Goal: Task Accomplishment & Management: Complete application form

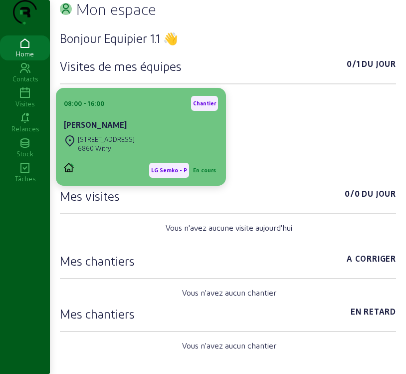
click at [117, 153] on div "6860 Witry" at bounding box center [106, 148] width 57 height 9
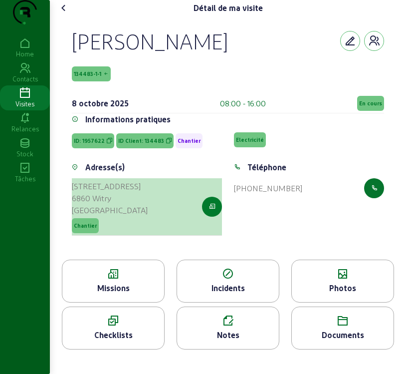
click at [211, 211] on icon "button" at bounding box center [212, 206] width 6 height 9
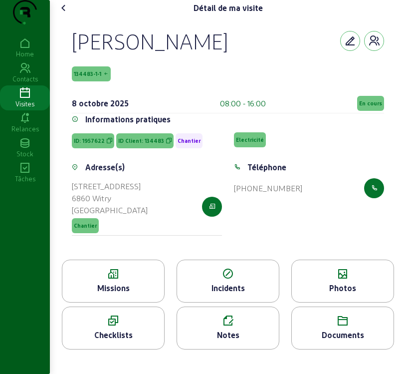
click at [92, 77] on span "134483-1-1" at bounding box center [87, 73] width 27 height 7
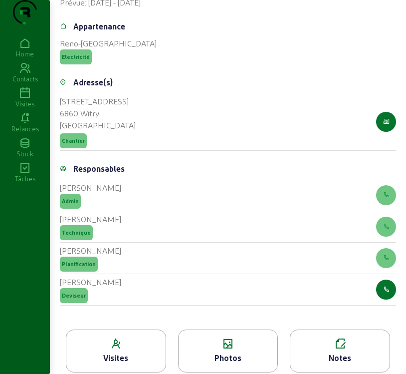
scroll to position [376, 0]
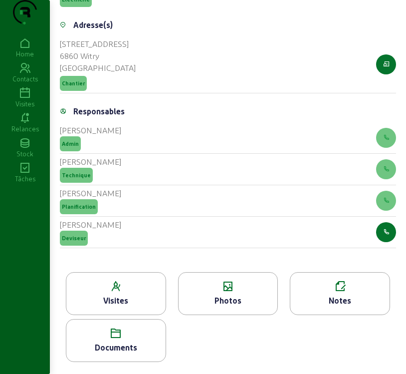
click at [118, 282] on icon at bounding box center [115, 286] width 99 height 12
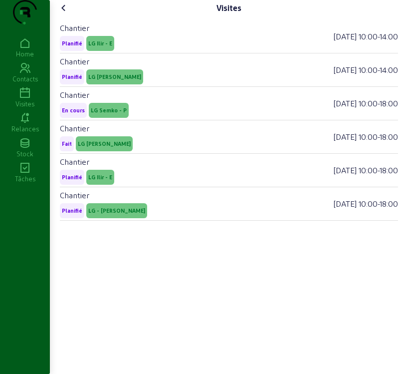
click at [65, 14] on icon at bounding box center [64, 8] width 12 height 12
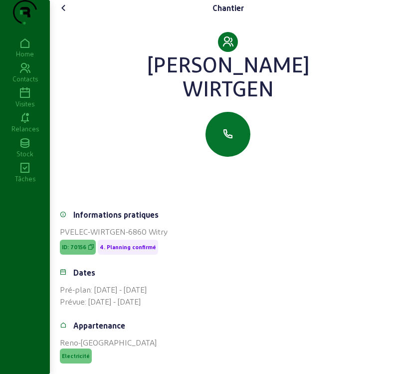
click at [64, 14] on icon at bounding box center [64, 8] width 12 height 12
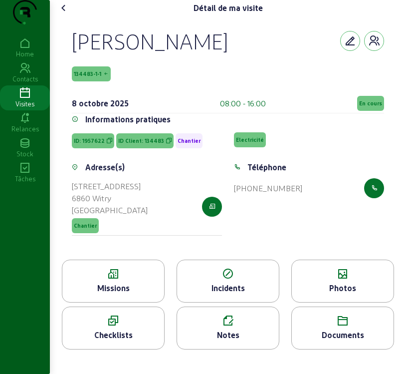
click at [125, 280] on icon at bounding box center [113, 274] width 102 height 12
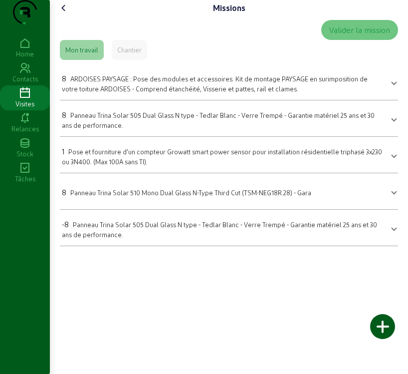
click at [176, 96] on mat-expansion-panel-header "8 ARDOISES PAYSAGE : Pose des modules et accessoires. Kit de montage PAYSAGE en…" at bounding box center [229, 82] width 338 height 28
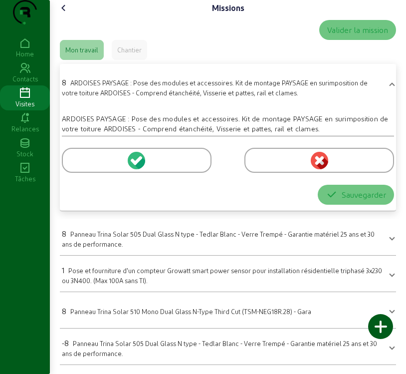
click at [137, 165] on icon at bounding box center [138, 160] width 9 height 9
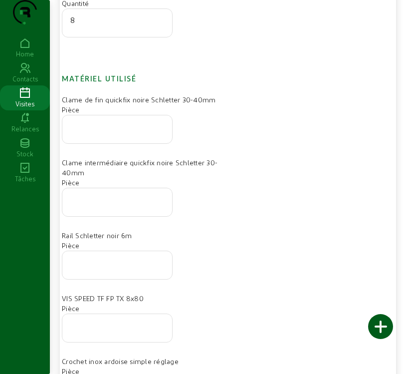
scroll to position [200, 0]
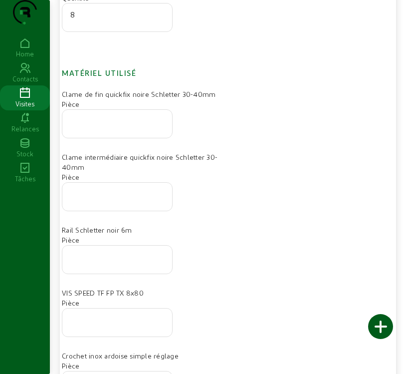
click at [87, 263] on input "number" at bounding box center [117, 257] width 94 height 12
type input "4"
click at [84, 200] on input "number" at bounding box center [117, 194] width 94 height 12
type input "12"
click at [113, 127] on input "number" at bounding box center [117, 121] width 94 height 12
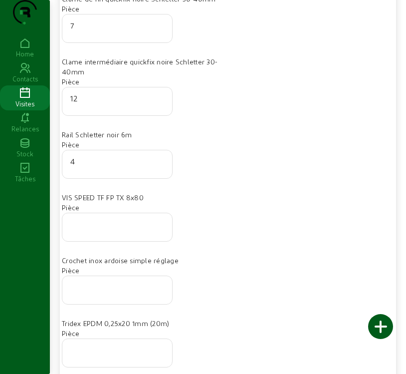
scroll to position [299, 0]
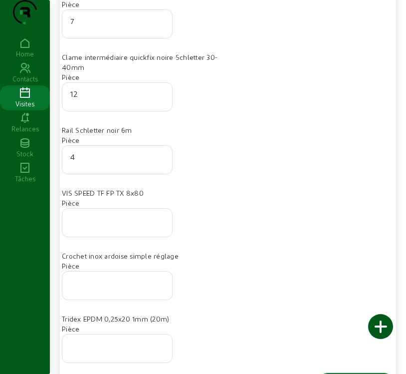
type input "7"
click at [101, 237] on div at bounding box center [117, 223] width 94 height 28
type input "4"
type input "50"
click at [130, 299] on div at bounding box center [117, 285] width 94 height 28
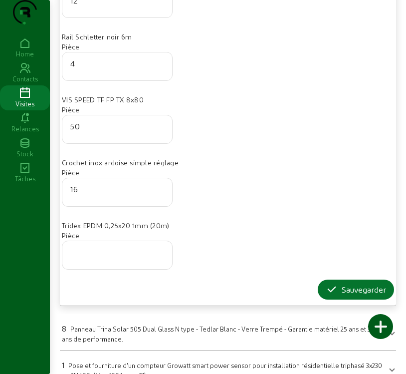
scroll to position [399, 0]
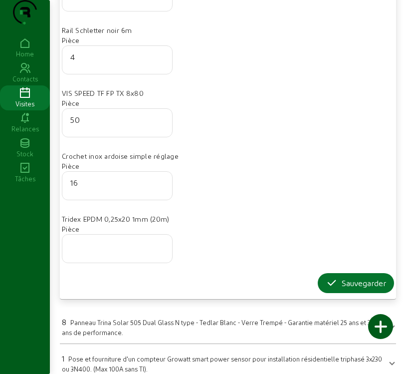
type input "16"
click at [109, 263] on div at bounding box center [117, 249] width 94 height 28
type input "1"
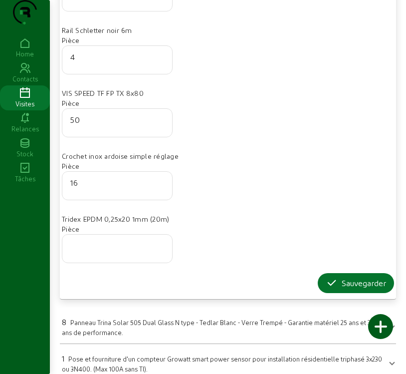
type input "0"
type input "5"
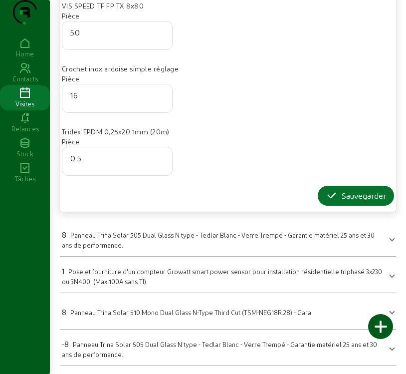
scroll to position [507, 0]
type input "0.5"
click at [357, 194] on div "Sauvegarder" at bounding box center [356, 196] width 60 height 12
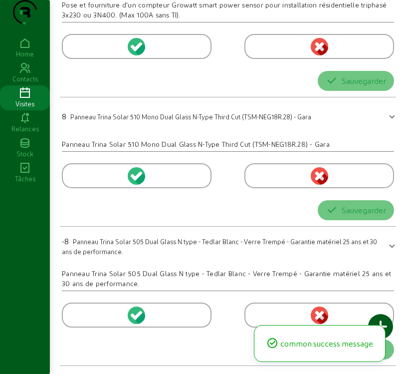
scroll to position [0, 0]
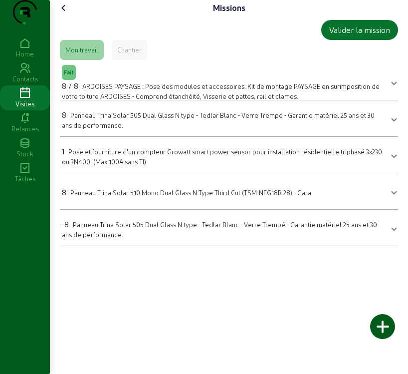
click at [393, 197] on span at bounding box center [394, 191] width 4 height 12
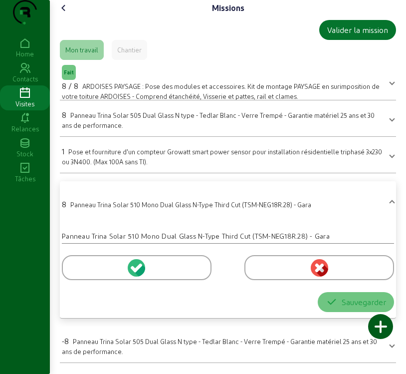
click at [140, 272] on icon at bounding box center [138, 267] width 9 height 9
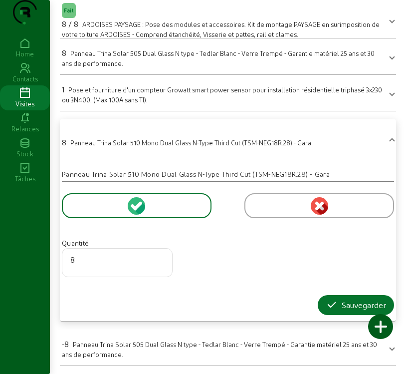
scroll to position [82, 0]
click at [353, 304] on div "Sauvegarder" at bounding box center [356, 305] width 60 height 12
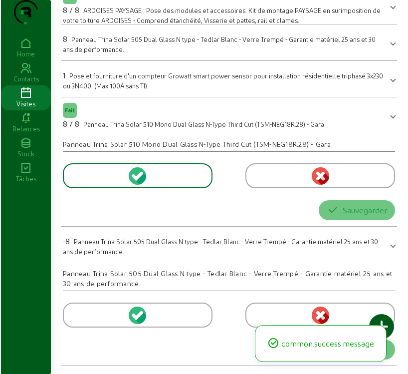
scroll to position [0, 0]
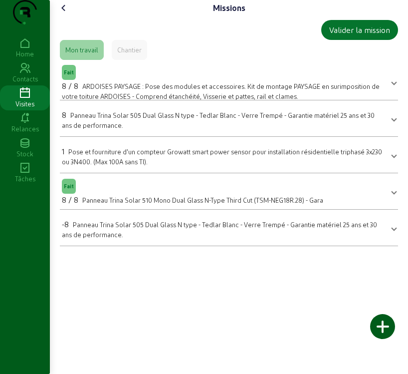
click at [380, 330] on div at bounding box center [382, 326] width 25 height 25
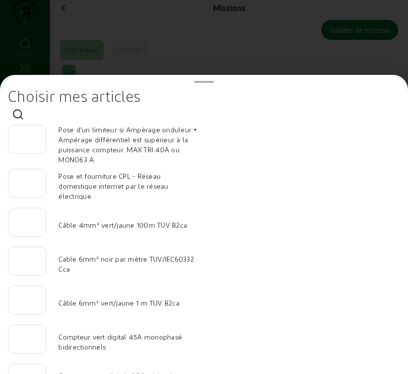
click at [41, 267] on div at bounding box center [27, 261] width 38 height 29
click at [28, 303] on input "number" at bounding box center [26, 297] width 21 height 12
type input "25"
click at [31, 264] on input "number" at bounding box center [26, 258] width 21 height 12
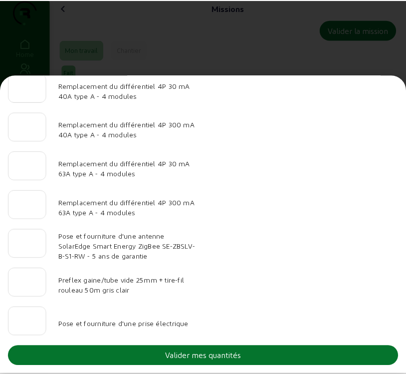
scroll to position [1034, 0]
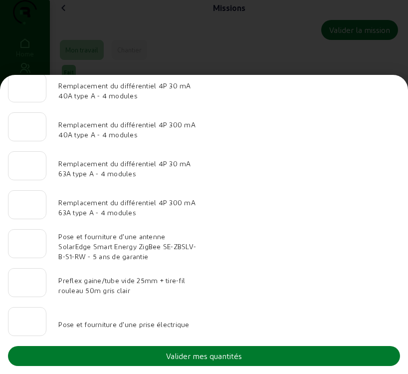
type input "50"
click at [148, 352] on button "Valider mes quantités" at bounding box center [204, 356] width 392 height 20
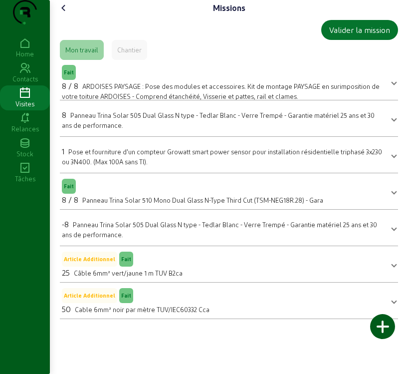
click at [66, 14] on icon at bounding box center [64, 8] width 12 height 12
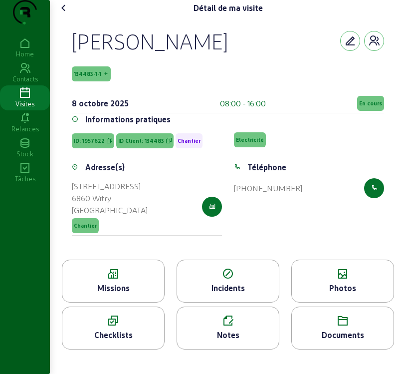
click at [335, 294] on div "Photos" at bounding box center [343, 288] width 102 height 12
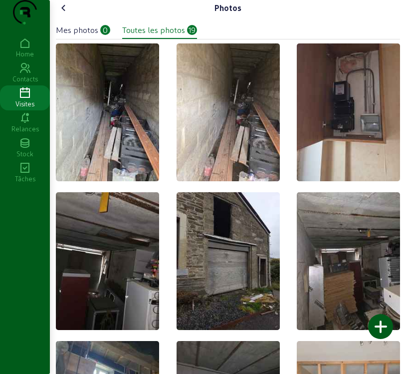
click at [88, 36] on div "Mes photos" at bounding box center [77, 30] width 42 height 12
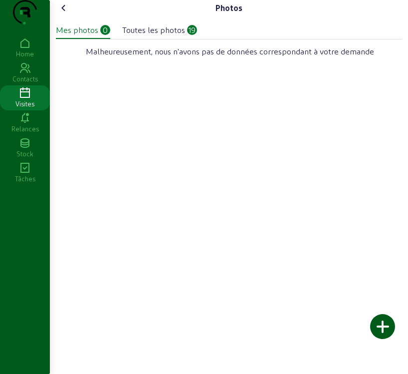
click at [389, 326] on div at bounding box center [382, 326] width 25 height 25
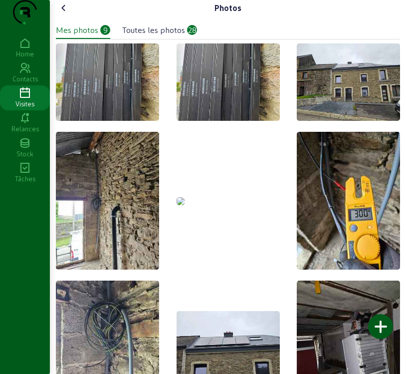
click at [185, 197] on img at bounding box center [181, 201] width 8 height 8
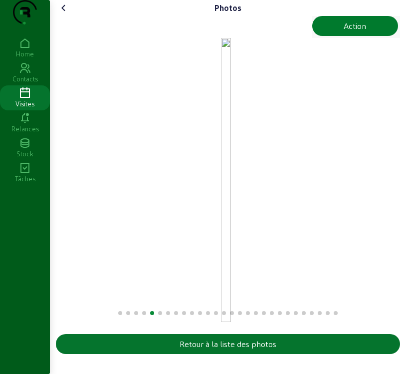
click at [368, 36] on button "Action" at bounding box center [355, 26] width 86 height 20
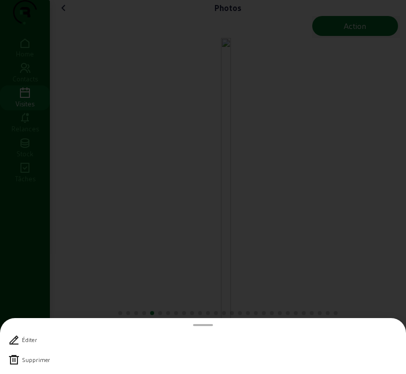
click at [12, 362] on icon at bounding box center [14, 360] width 12 height 12
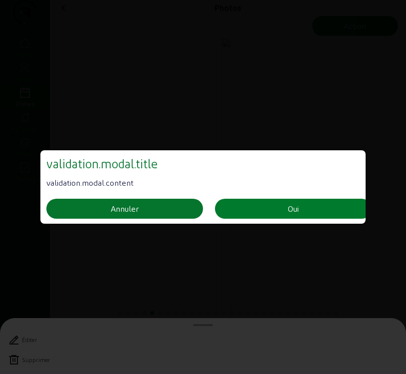
click at [313, 209] on button "Oui" at bounding box center [293, 209] width 157 height 20
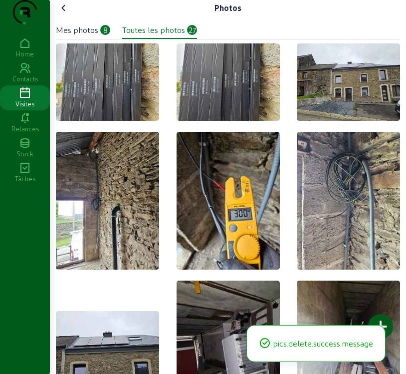
click at [66, 14] on icon at bounding box center [64, 8] width 12 height 12
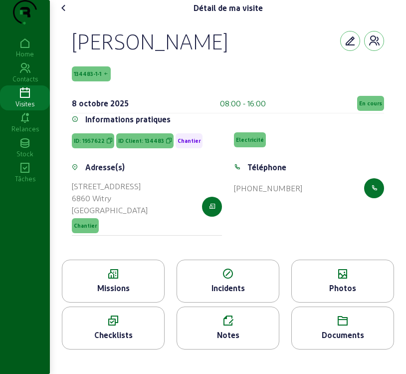
click at [381, 111] on span "En cours" at bounding box center [370, 103] width 27 height 15
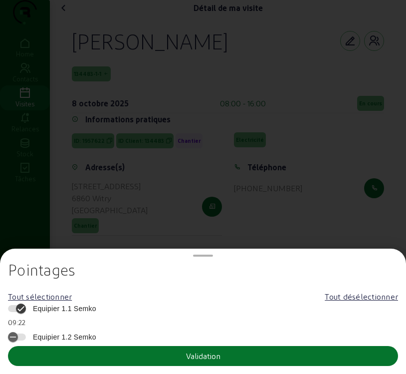
click at [37, 305] on span "Equipier 1.1 Semko" at bounding box center [62, 308] width 68 height 10
click at [26, 305] on button "Equipier 1.1 Semko" at bounding box center [17, 308] width 18 height 7
click at [50, 348] on button "Validation" at bounding box center [203, 356] width 390 height 20
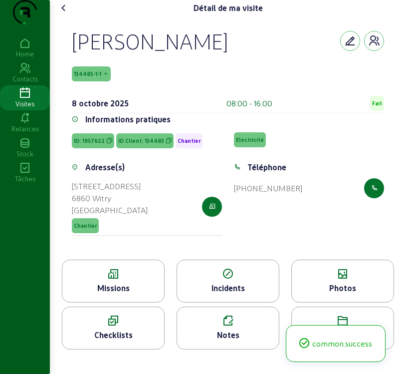
click at [65, 14] on icon at bounding box center [64, 8] width 12 height 12
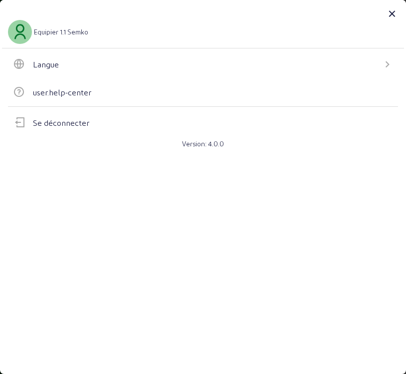
click at [384, 63] on icon at bounding box center [387, 64] width 12 height 12
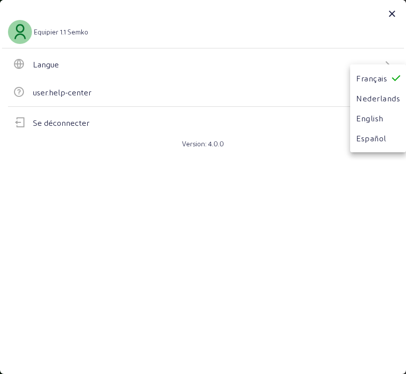
click at [125, 81] on div at bounding box center [203, 187] width 406 height 374
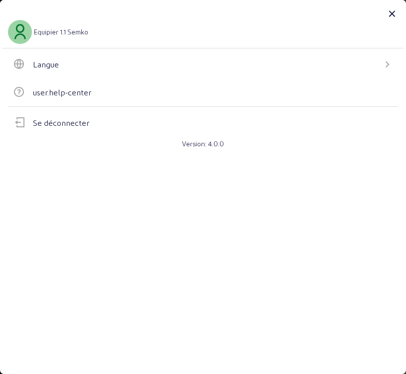
click at [39, 26] on div "Equipier 1.1 Semko" at bounding box center [203, 32] width 390 height 24
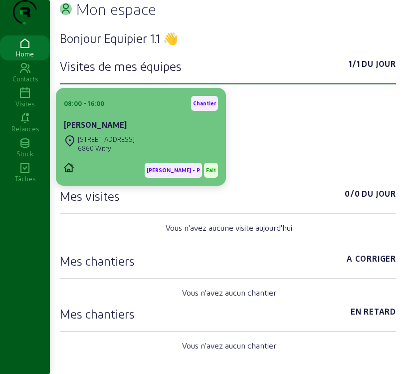
click at [154, 131] on div "[PERSON_NAME]" at bounding box center [141, 125] width 154 height 12
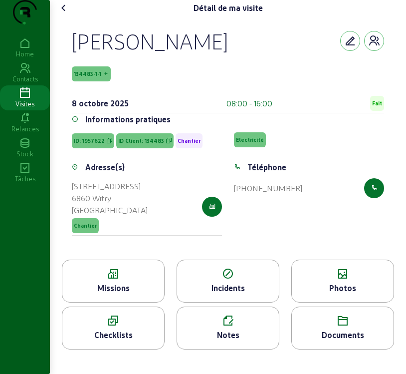
click at [67, 14] on icon at bounding box center [64, 8] width 12 height 12
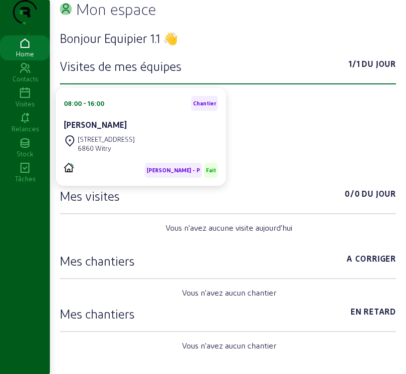
click at [29, 99] on icon at bounding box center [25, 93] width 50 height 12
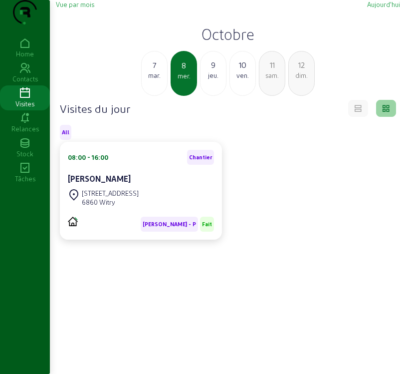
click at [90, 8] on span "Vue par mois" at bounding box center [75, 3] width 38 height 7
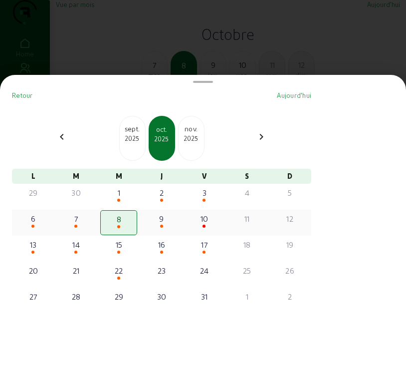
click at [168, 225] on div "9" at bounding box center [161, 219] width 35 height 12
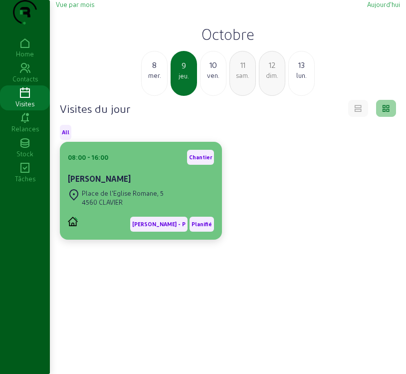
click at [148, 207] on div "4560 CLAVIER" at bounding box center [123, 202] width 82 height 9
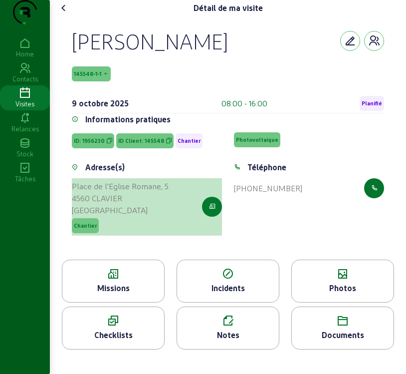
click at [206, 217] on button "button" at bounding box center [212, 207] width 20 height 20
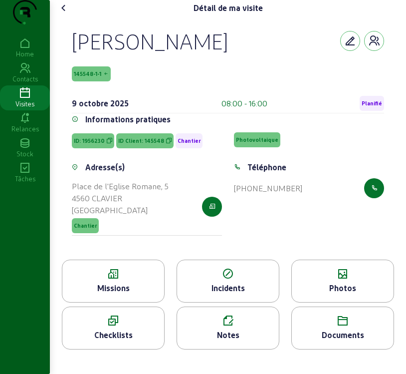
click at [107, 294] on div "Missions" at bounding box center [113, 288] width 102 height 12
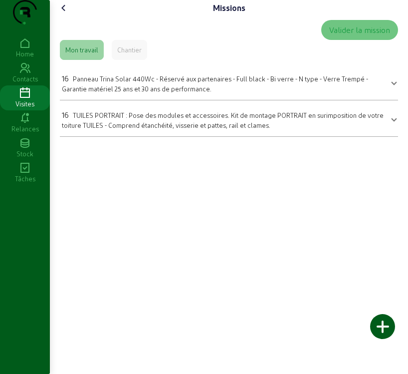
click at [63, 14] on icon at bounding box center [64, 8] width 12 height 12
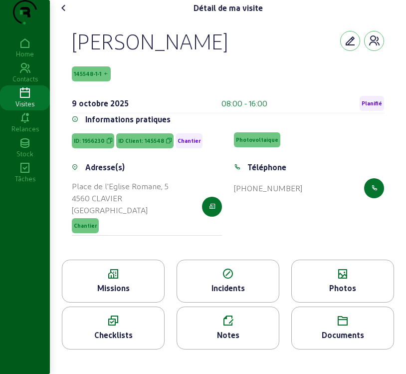
click at [101, 294] on div "Missions" at bounding box center [113, 288] width 102 height 12
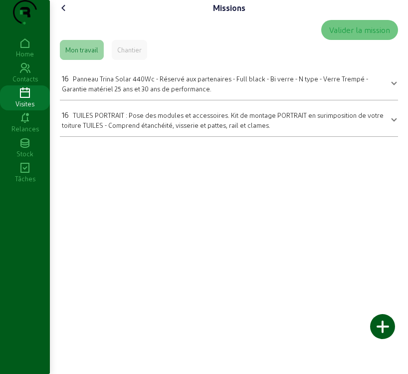
click at [67, 14] on icon at bounding box center [64, 8] width 12 height 12
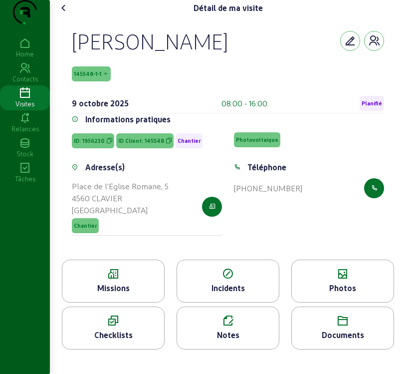
click at [317, 294] on div "Photos" at bounding box center [343, 288] width 102 height 12
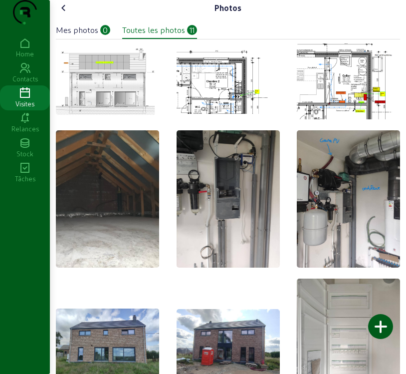
click at [65, 14] on icon at bounding box center [64, 8] width 12 height 12
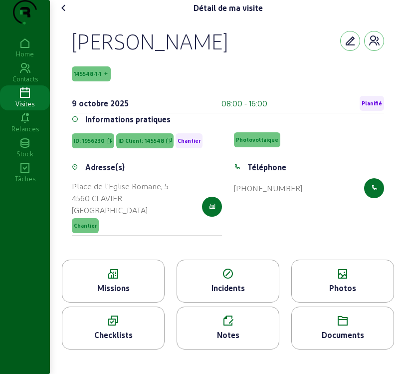
click at [96, 77] on span "145548-1-1" at bounding box center [87, 73] width 27 height 7
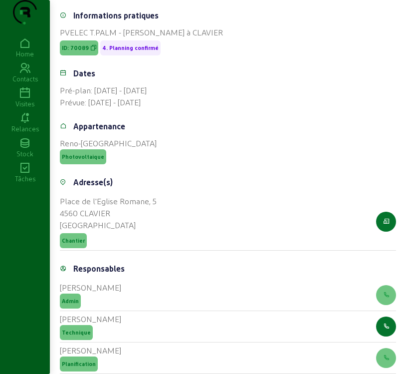
scroll to position [200, 0]
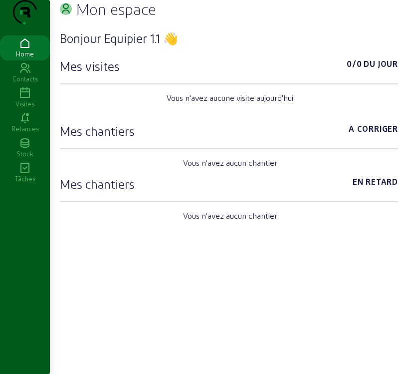
click at [25, 99] on icon at bounding box center [25, 93] width 50 height 12
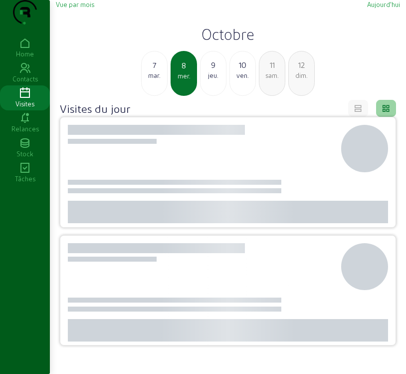
click at [178, 80] on div "mer." at bounding box center [184, 75] width 24 height 9
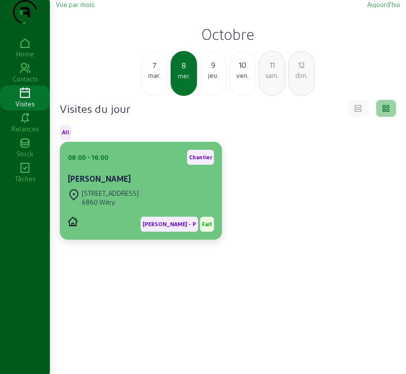
click at [148, 162] on cam-error "All 08:00 - 16:00 Chantier William WIRTGEN [STREET_ADDRESS][PERSON_NAME] [PERSO…" at bounding box center [228, 182] width 336 height 115
click at [153, 165] on div "08:00 - 16:00 Chantier" at bounding box center [141, 157] width 146 height 15
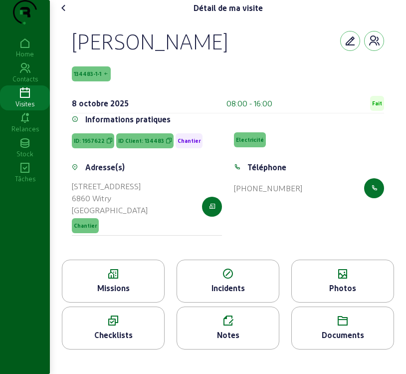
click at [134, 301] on div "Missions" at bounding box center [113, 281] width 103 height 43
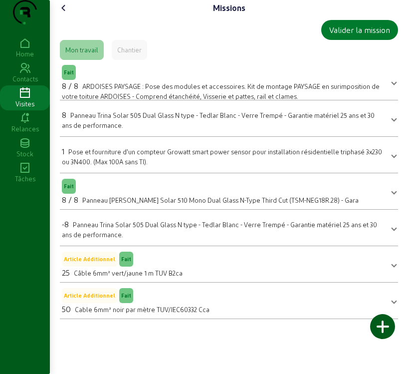
click at [380, 36] on div "Valider la mission" at bounding box center [359, 30] width 61 height 12
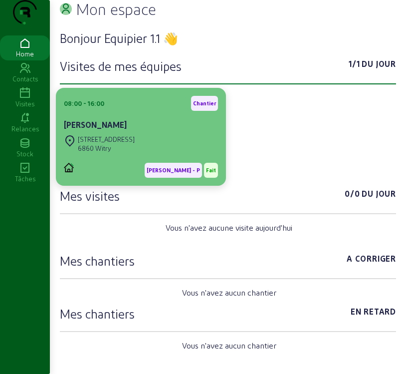
click at [139, 131] on div "[PERSON_NAME]" at bounding box center [141, 125] width 154 height 12
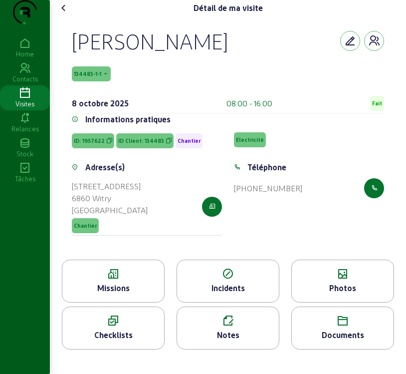
click at [203, 341] on div "Notes" at bounding box center [228, 335] width 102 height 12
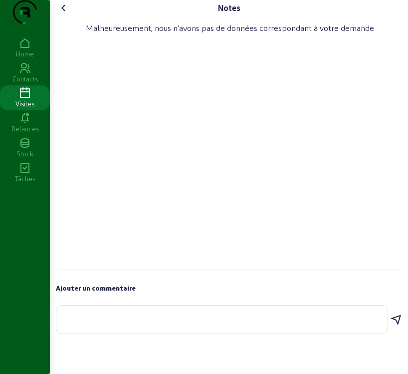
click at [60, 14] on icon at bounding box center [64, 8] width 12 height 12
